Goal: Task Accomplishment & Management: Use online tool/utility

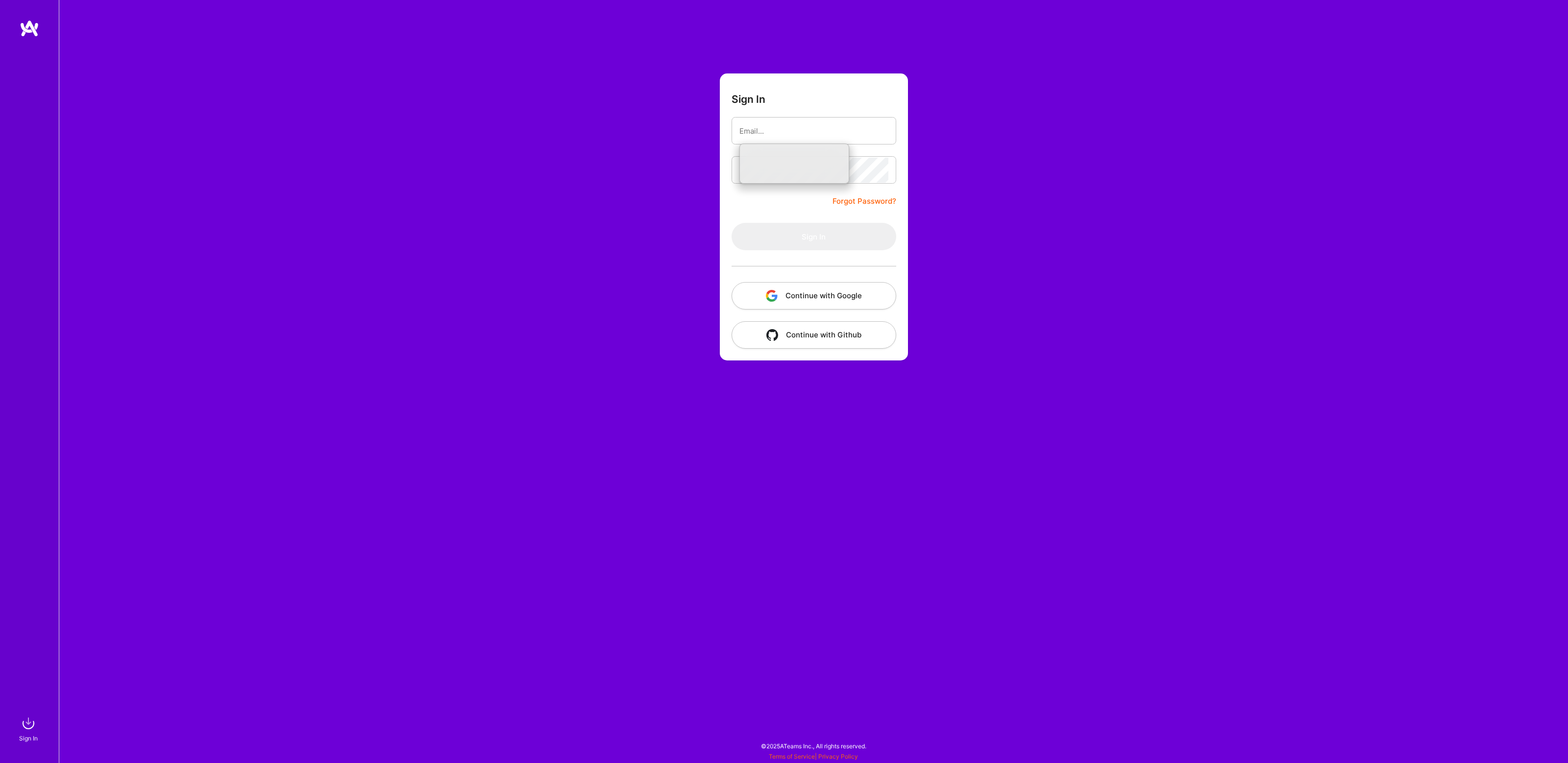
click at [0, 758] on com-1password-button at bounding box center [0, 758] width 0 height 0
click at [951, 257] on div "Sign In Forgot Password? Sign In Continue with Google Continue with Github" at bounding box center [813, 382] width 1509 height 763
click at [830, 299] on button "Continue with Google" at bounding box center [814, 296] width 164 height 27
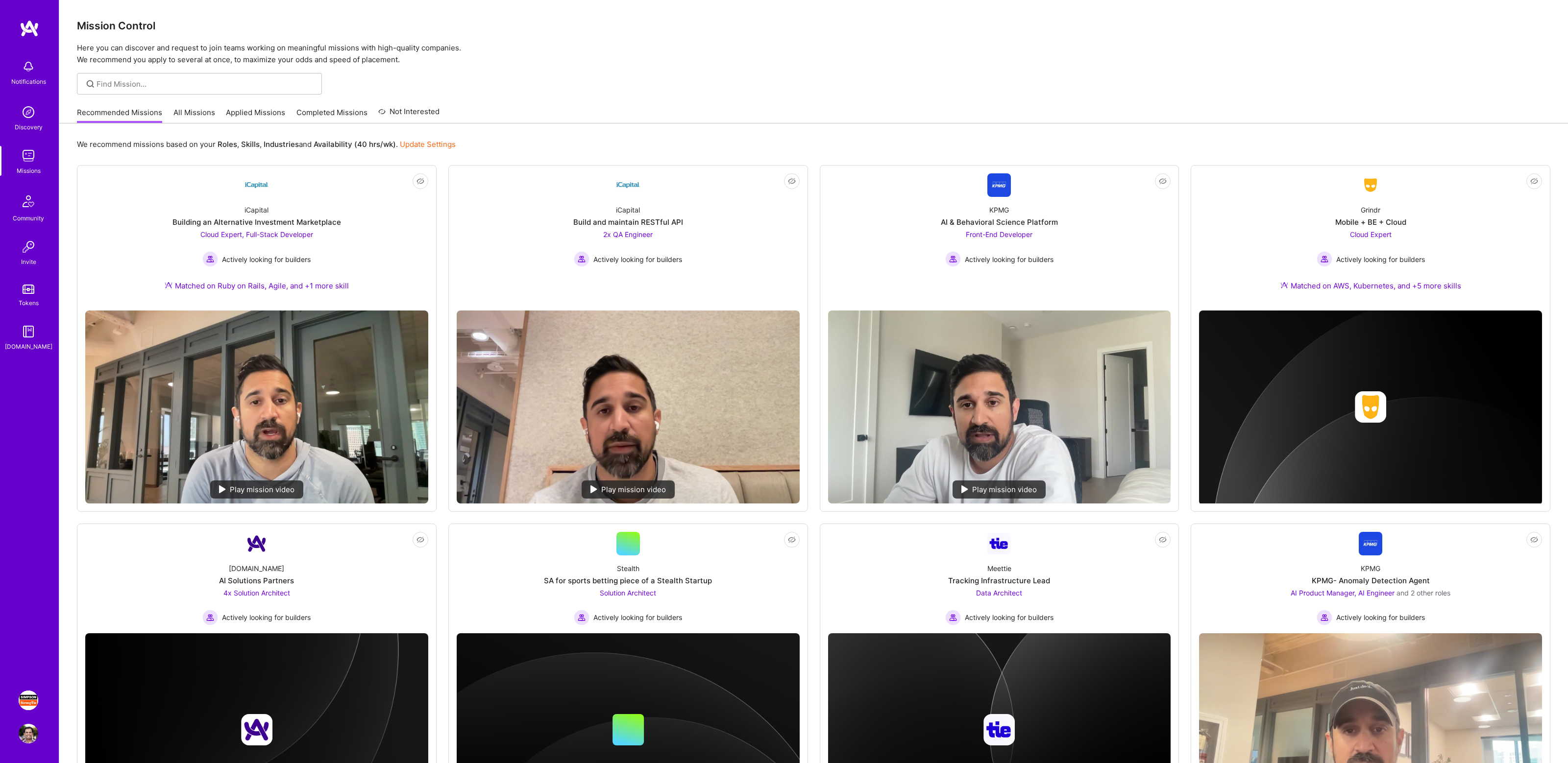
click at [639, 54] on p "Here you can discover and request to join teams working on meaningful missions …" at bounding box center [813, 54] width 1474 height 24
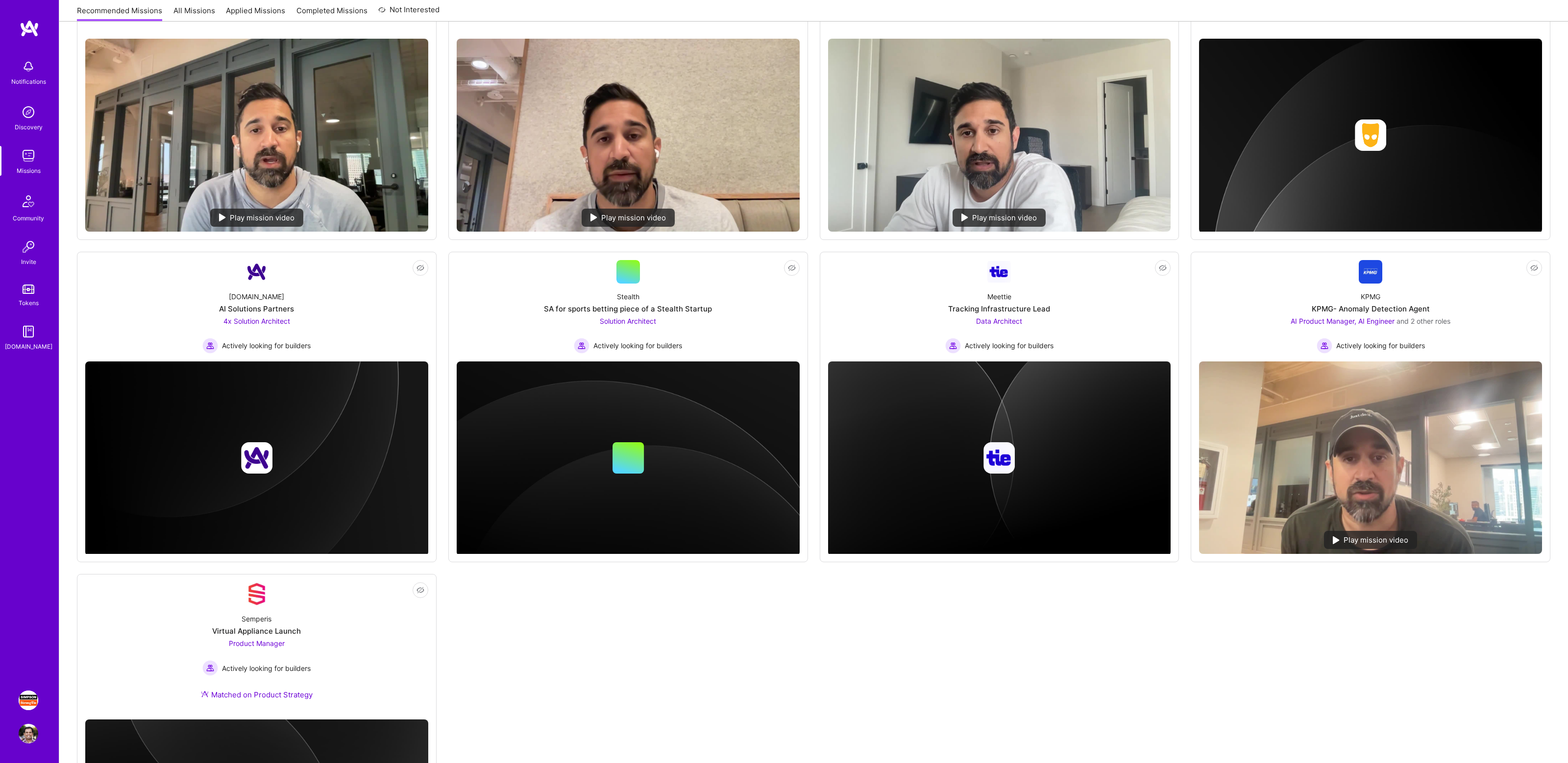
scroll to position [453, 0]
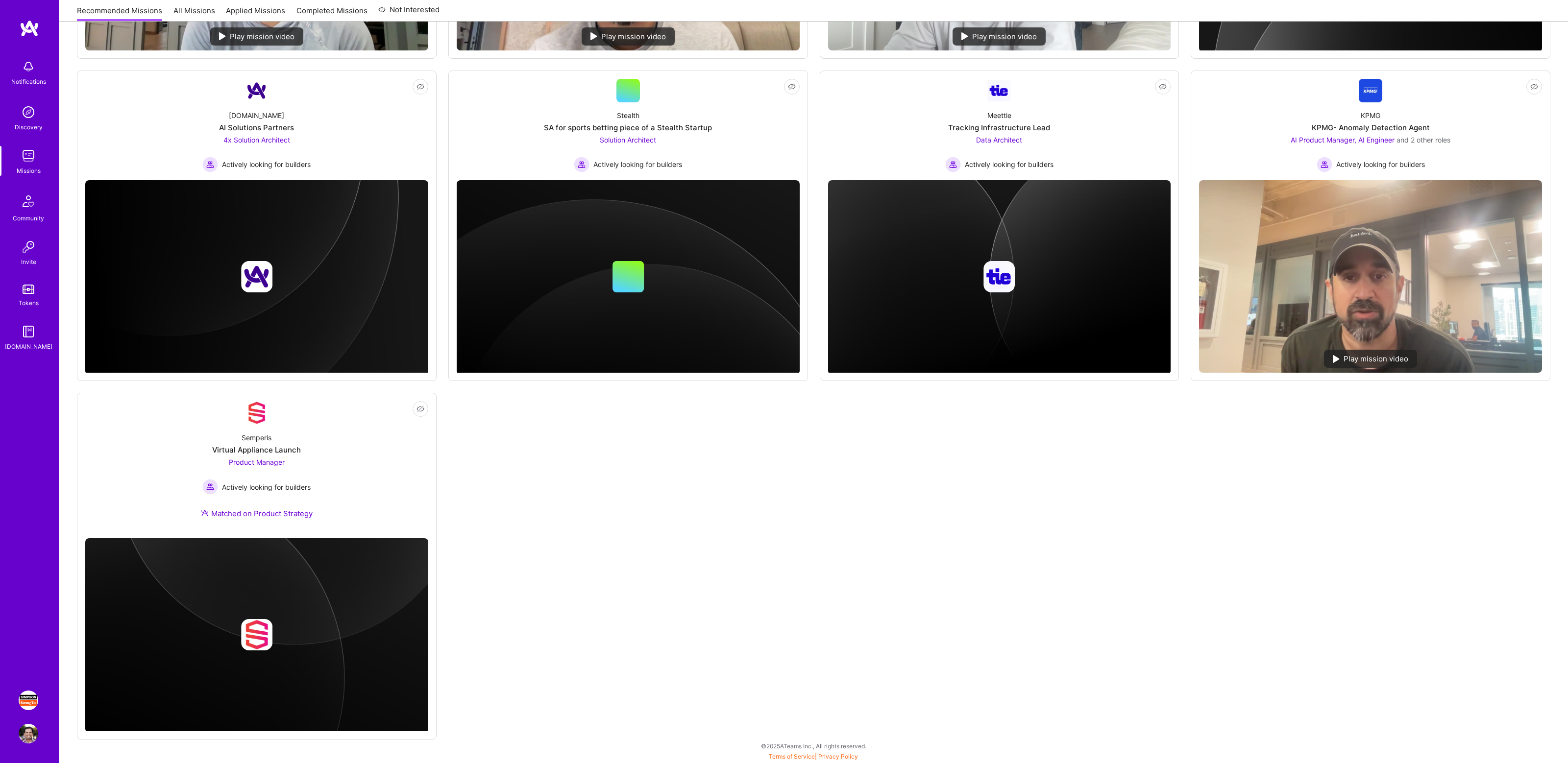
click at [29, 705] on img at bounding box center [29, 700] width 19 height 19
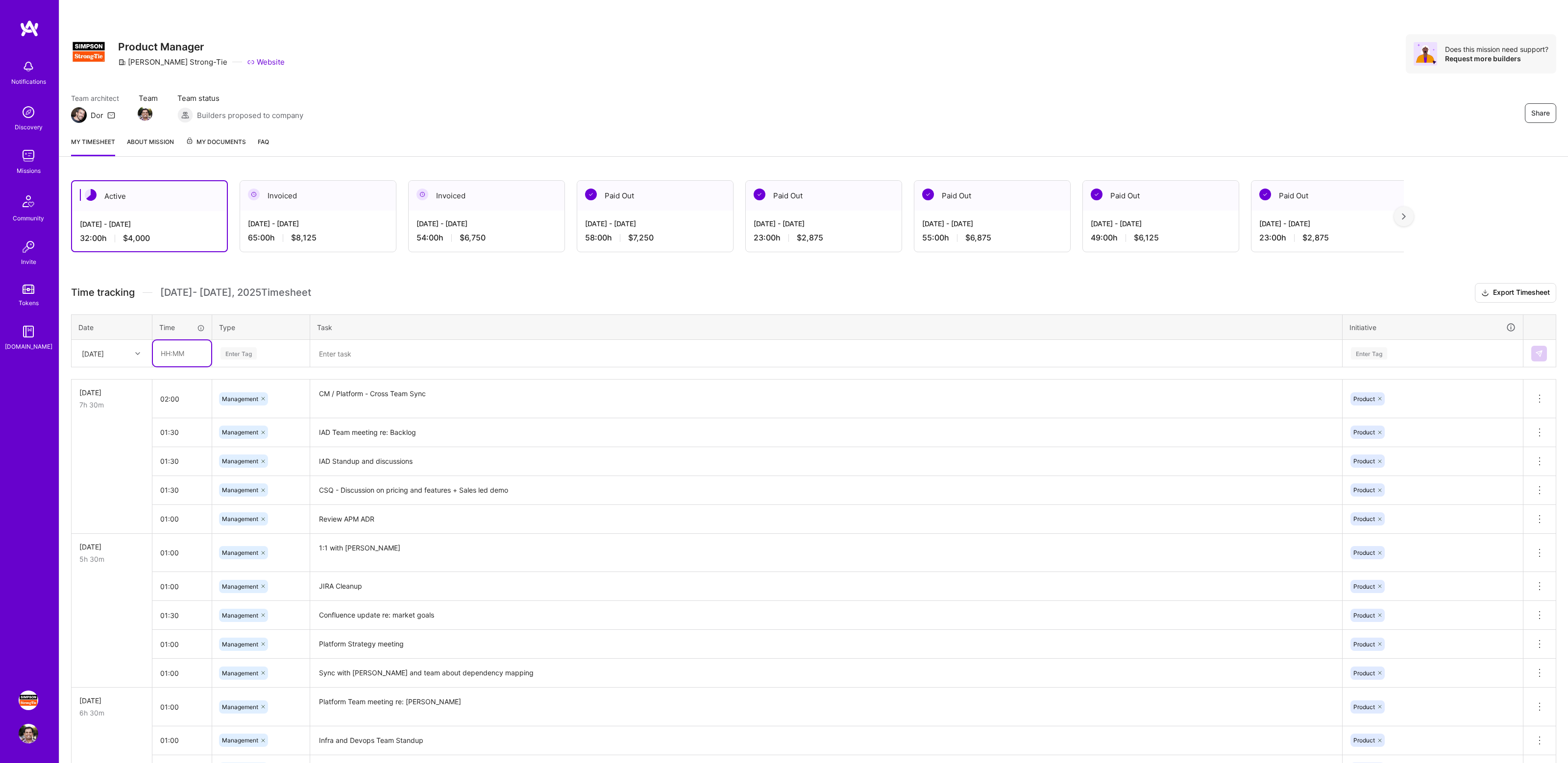
click at [175, 355] on input "text" at bounding box center [182, 353] width 58 height 26
type input "01:00"
type input "mana"
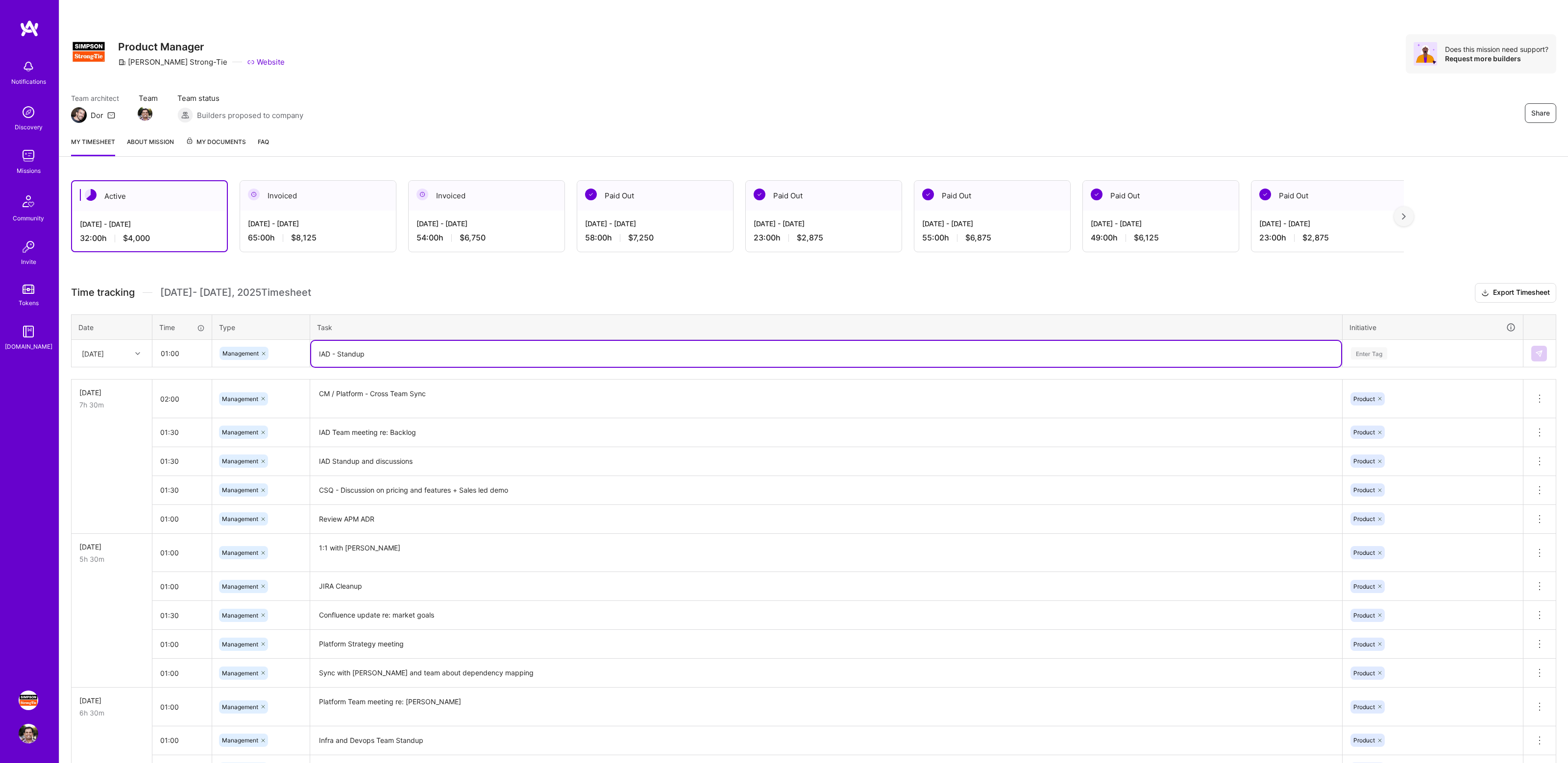
type textarea "IAD - Standup"
click at [1423, 353] on div "Enter Tag" at bounding box center [1433, 354] width 166 height 12
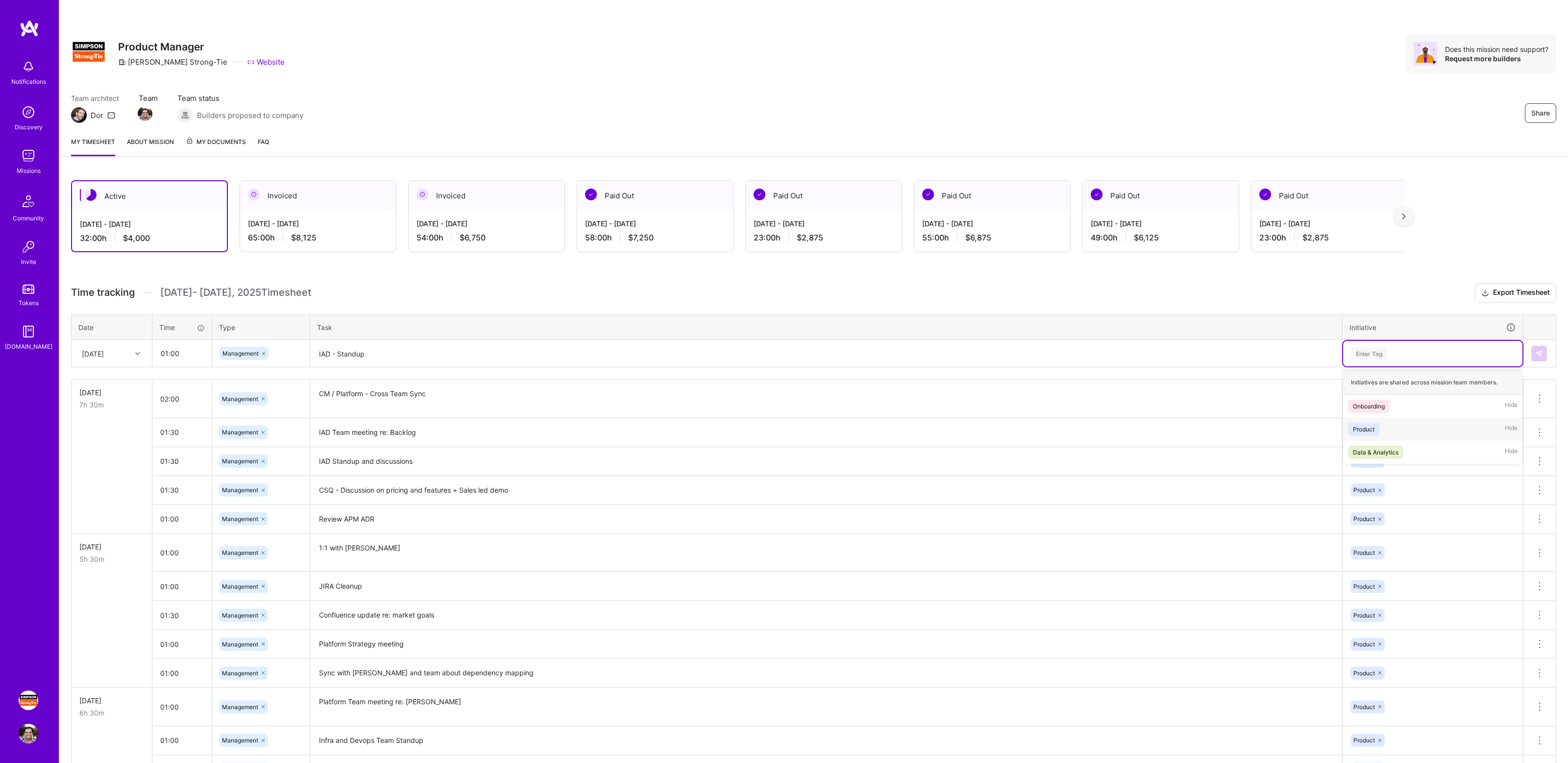
click at [1406, 431] on div "Product Hide" at bounding box center [1433, 430] width 180 height 23
click at [1538, 353] on img at bounding box center [1539, 354] width 8 height 8
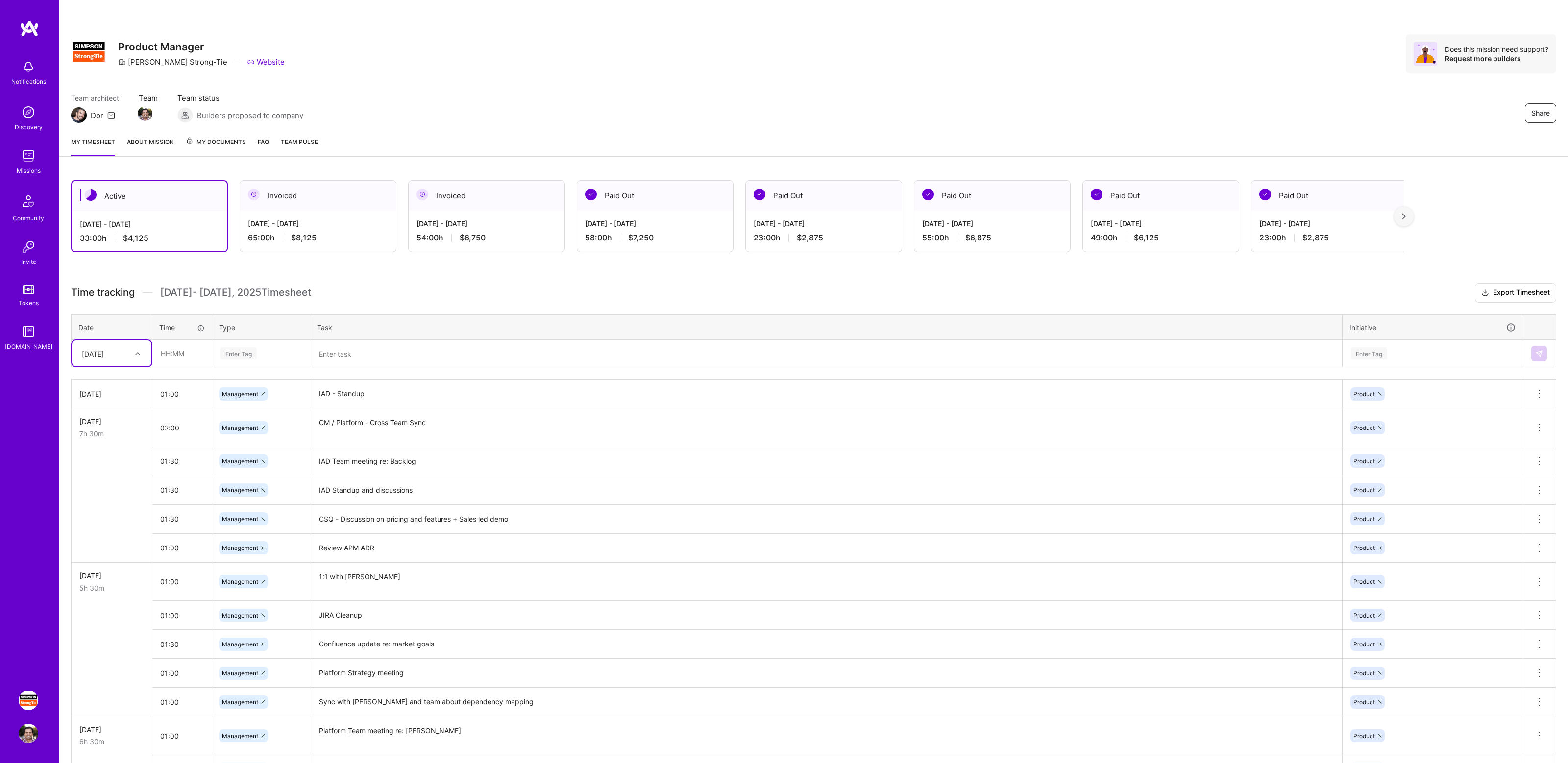
click at [145, 357] on div at bounding box center [139, 354] width 15 height 13
click at [181, 350] on input "text" at bounding box center [182, 353] width 58 height 26
click at [182, 350] on input "text" at bounding box center [182, 353] width 58 height 26
type input "01:00"
type input "mana"
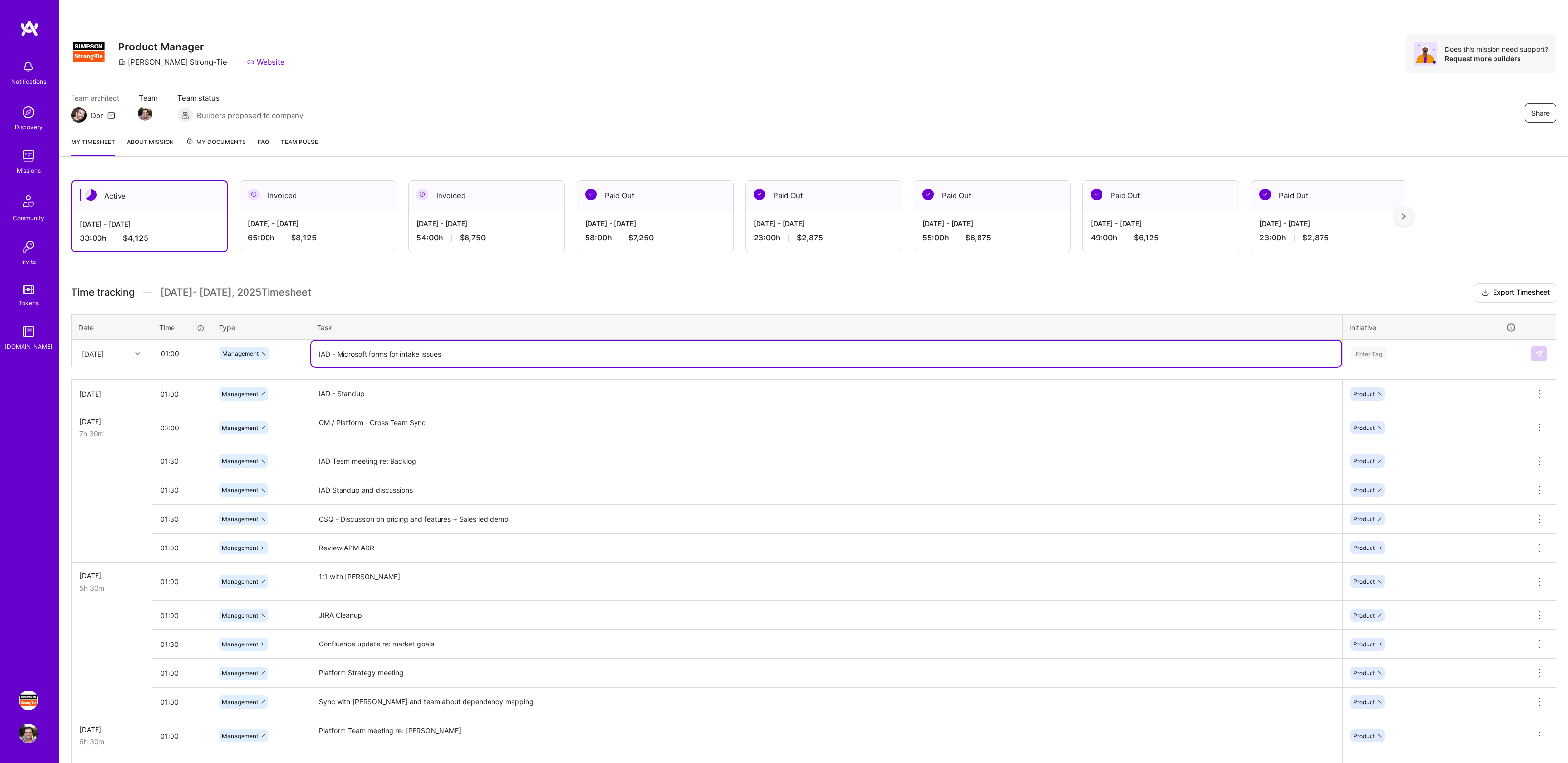
type textarea "IAD - Microsoft forms for intake issues"
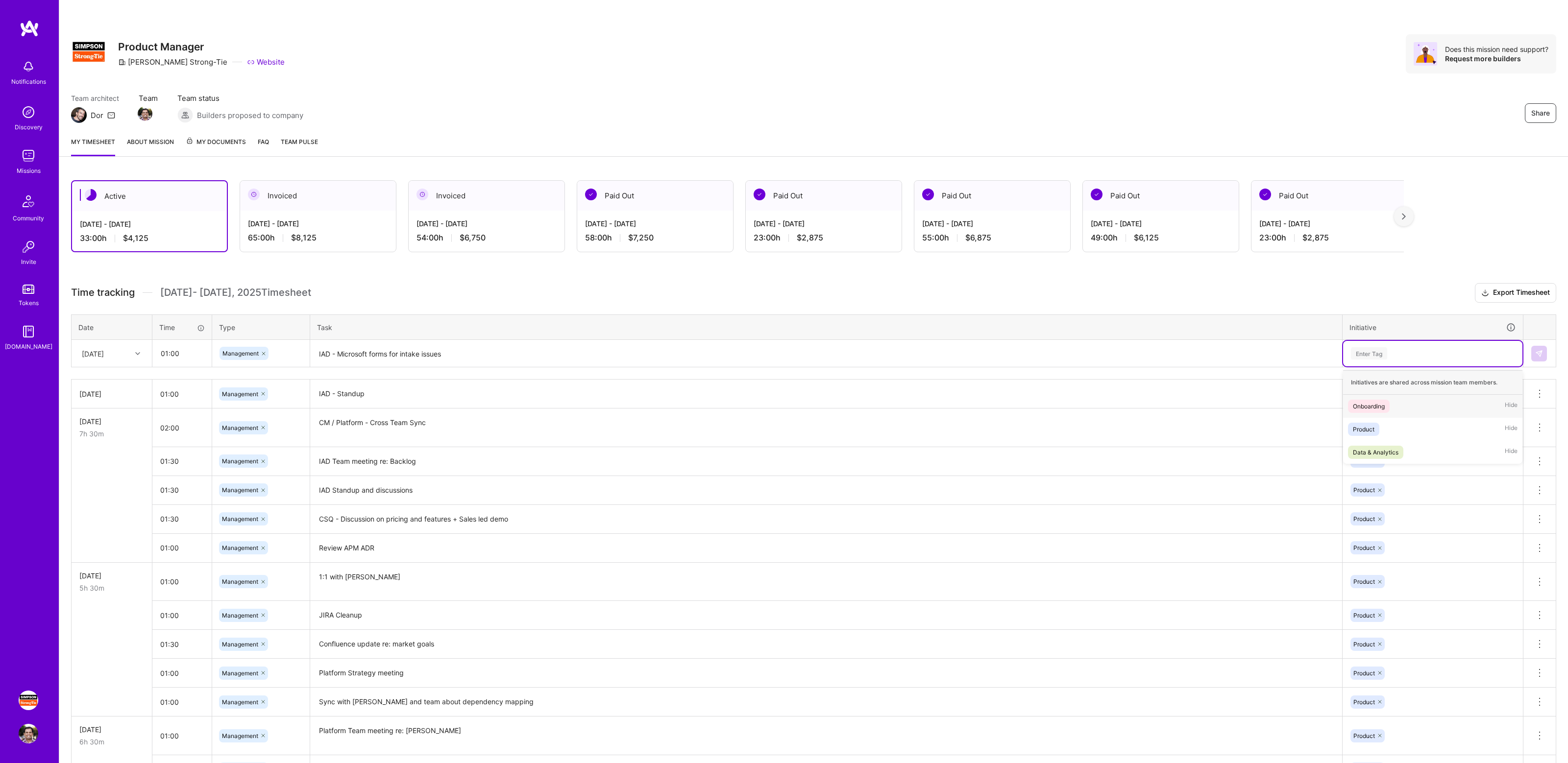
click at [1397, 348] on div "Enter Tag" at bounding box center [1433, 354] width 166 height 12
click at [1386, 432] on div "Product Hide" at bounding box center [1433, 430] width 180 height 23
click at [1536, 354] on img at bounding box center [1539, 354] width 8 height 8
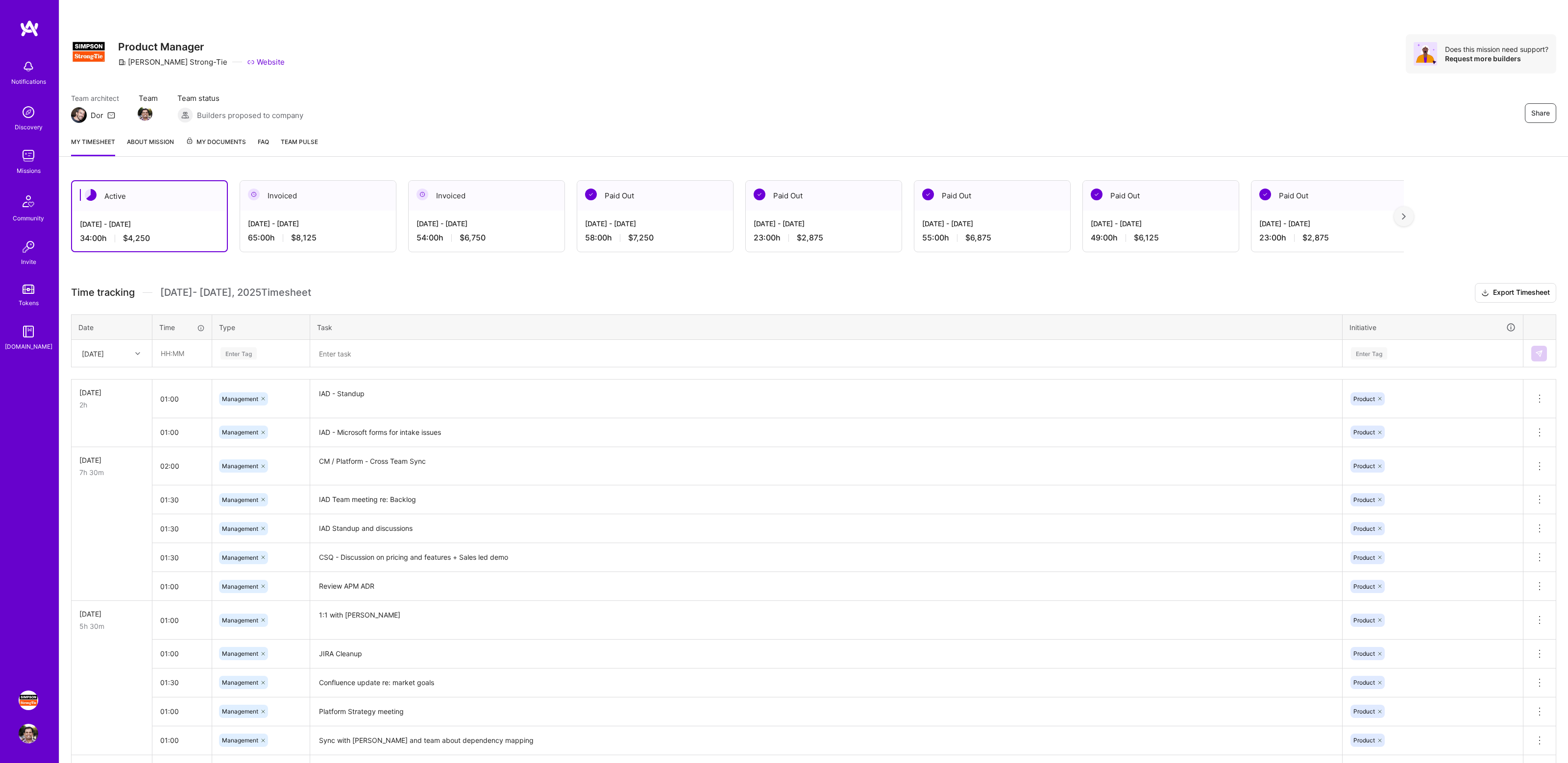
click at [398, 279] on div "Active [DATE] - [DATE] 34:00 h $4,250 Invoiced [DATE] - [DATE] 65:00 h $8,125 I…" at bounding box center [813, 624] width 1509 height 911
click at [395, 284] on h3 "Time tracking [DATE] - [DATE] Timesheet Export Timesheet" at bounding box center [814, 293] width 1485 height 19
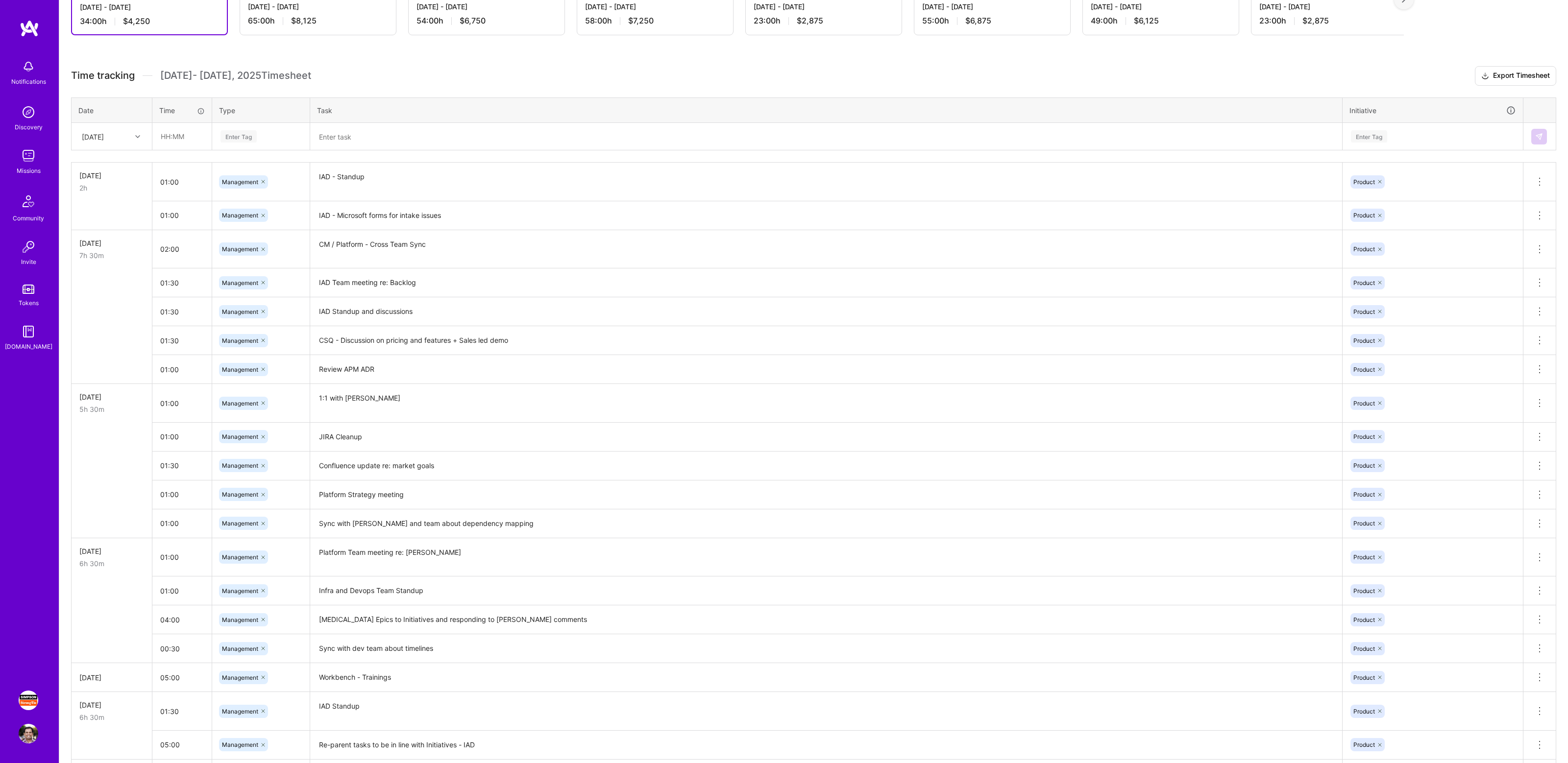
scroll to position [316, 0]
